Goal: Information Seeking & Learning: Learn about a topic

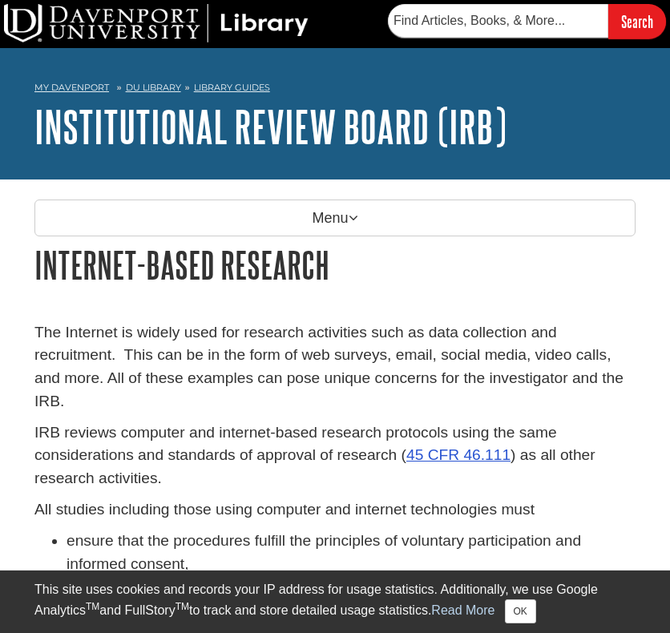
click at [467, 330] on p "The Internet is widely used for research activities such as data collection and…" at bounding box center [334, 367] width 601 height 92
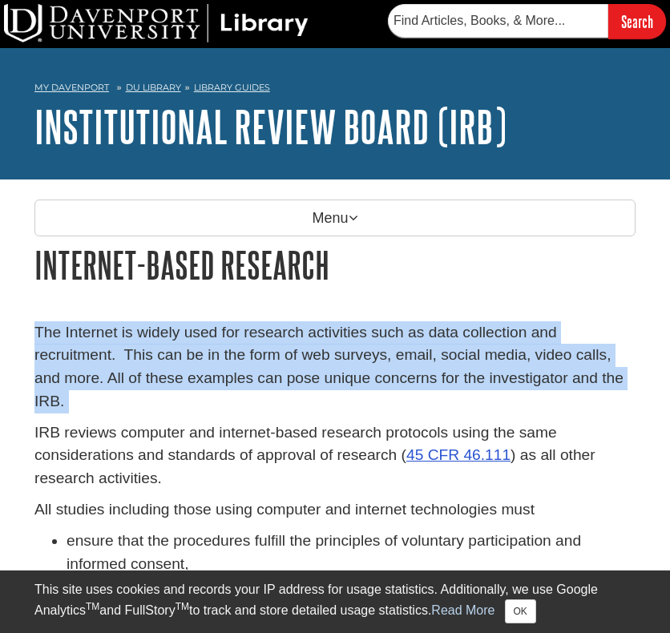
click at [467, 330] on p "The Internet is widely used for research activities such as data collection and…" at bounding box center [334, 367] width 601 height 92
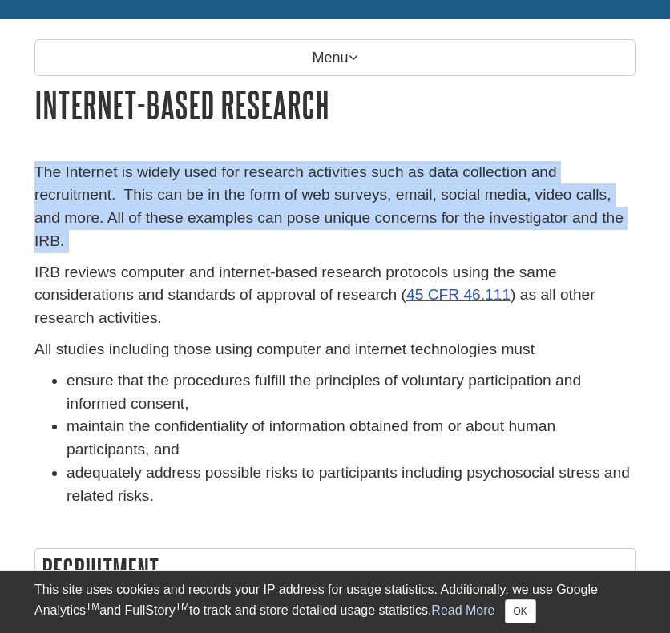
scroll to position [186, 0]
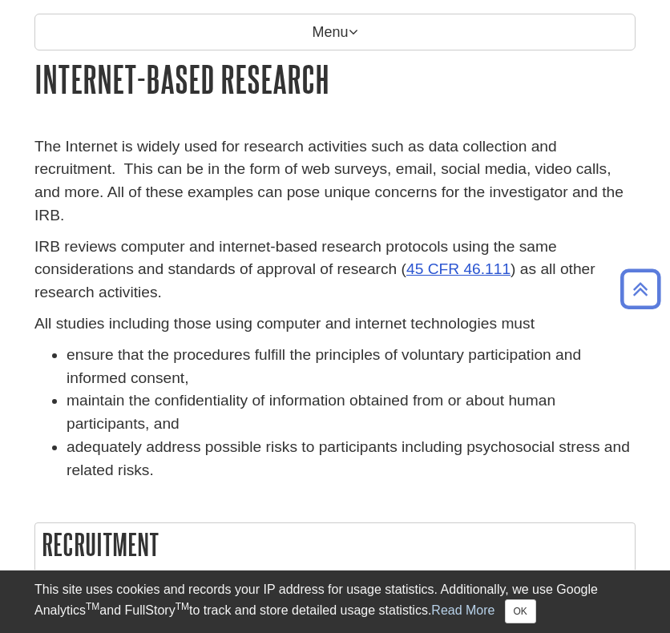
click at [467, 344] on li "ensure that the procedures fulfill the principles of voluntary participation an…" at bounding box center [351, 367] width 569 height 47
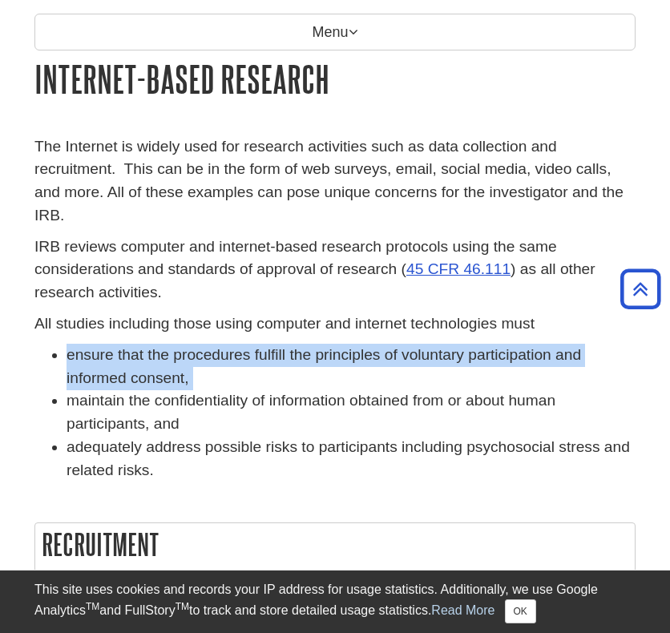
click at [467, 344] on li "ensure that the procedures fulfill the principles of voluntary participation an…" at bounding box center [351, 367] width 569 height 47
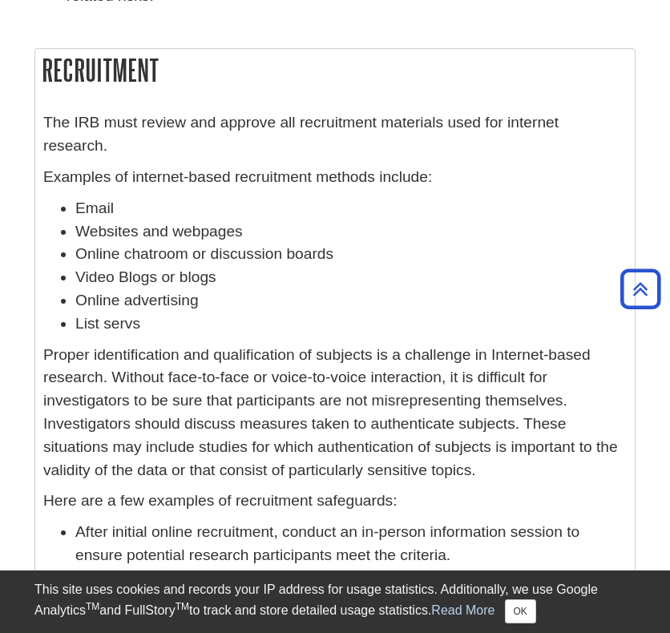
scroll to position [662, 0]
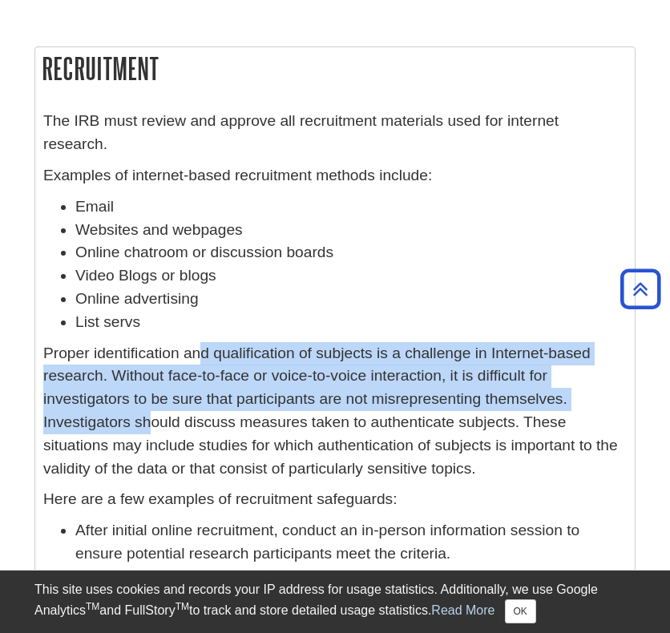
drag, startPoint x: 197, startPoint y: 325, endPoint x: 584, endPoint y: 368, distance: 389.6
click at [584, 368] on p "Proper identification and qualification of subjects is a challenge in Internet-…" at bounding box center [335, 411] width 584 height 139
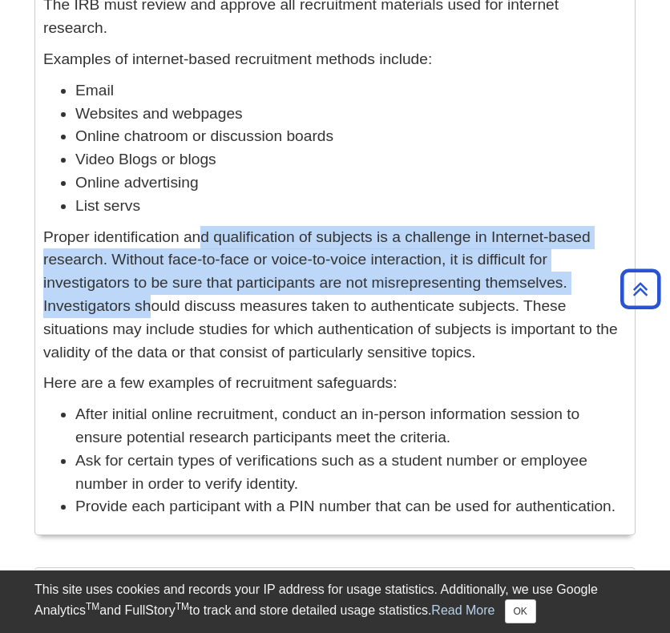
scroll to position [781, 0]
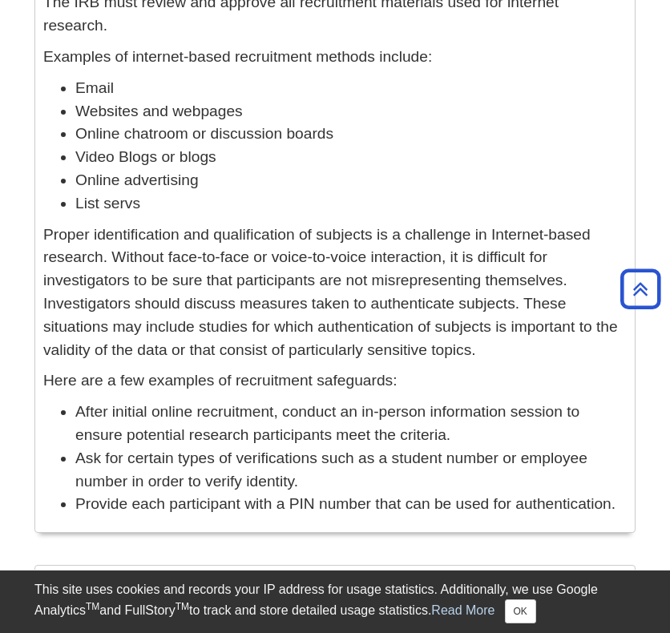
click at [584, 370] on p "Here are a few examples of recruitment safeguards:" at bounding box center [335, 381] width 584 height 23
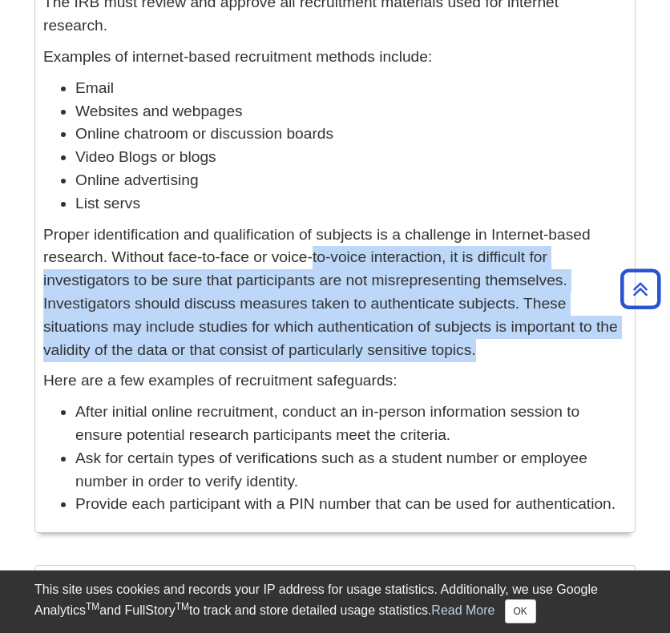
drag, startPoint x: 313, startPoint y: 320, endPoint x: 300, endPoint y: 235, distance: 85.9
click at [300, 235] on p "Proper identification and qualification of subjects is a challenge in Internet-…" at bounding box center [335, 293] width 584 height 139
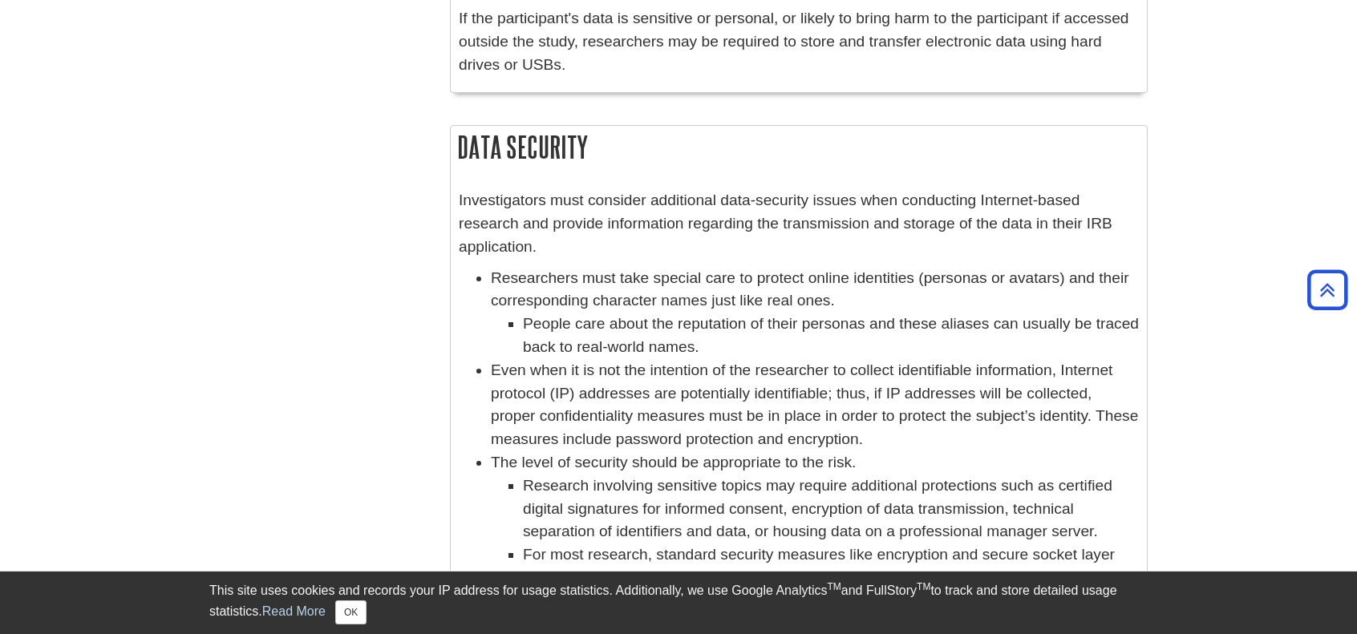
scroll to position [3125, 0]
